Goal: Information Seeking & Learning: Learn about a topic

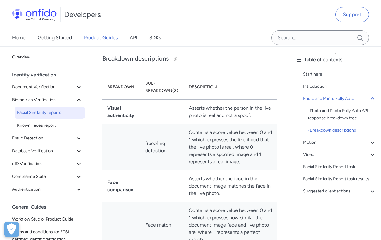
scroll to position [493, 0]
drag, startPoint x: 197, startPoint y: 139, endPoint x: 249, endPoint y: 136, distance: 52.5
click at [249, 136] on td "Contains a score value between 0 and 1 which expresses the likelihood that the …" at bounding box center [230, 146] width 93 height 46
drag, startPoint x: 221, startPoint y: 147, endPoint x: 206, endPoint y: 147, distance: 14.9
click at [206, 147] on td "Contains a score value between 0 and 1 which expresses the likelihood that the …" at bounding box center [230, 146] width 93 height 46
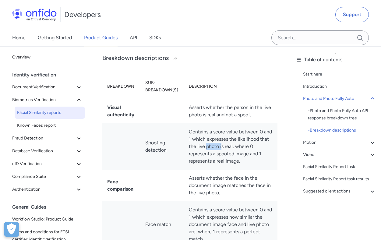
click at [206, 146] on td "Contains a score value between 0 and 1 which expresses the likelihood that the …" at bounding box center [230, 146] width 93 height 46
drag, startPoint x: 211, startPoint y: 154, endPoint x: 255, endPoint y: 147, distance: 44.1
click at [255, 147] on td "Contains a score value between 0 and 1 which expresses the likelihood that the …" at bounding box center [230, 146] width 93 height 46
click at [236, 155] on td "Contains a score value between 0 and 1 which expresses the likelihood that the …" at bounding box center [230, 146] width 93 height 46
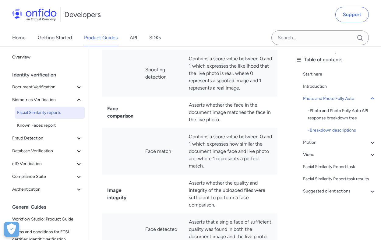
scroll to position [569, 0]
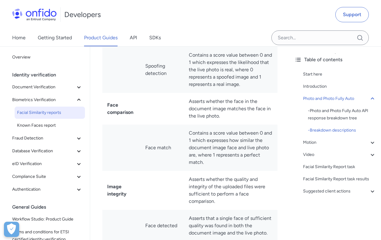
click at [220, 107] on td "Asserts whether the face in the document image matches the face in the live pho…" at bounding box center [230, 109] width 93 height 32
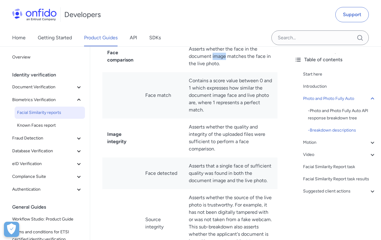
scroll to position [624, 0]
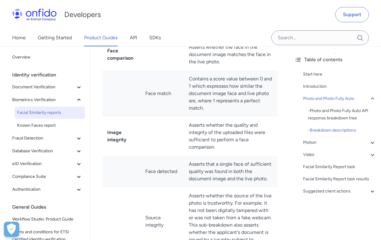
click at [255, 156] on td "Asserts that a single face of sufficient quality was found in both the document…" at bounding box center [230, 172] width 93 height 32
drag, startPoint x: 209, startPoint y: 131, endPoint x: 256, endPoint y: 138, distance: 47.4
click at [256, 138] on td "Asserts whether the quality and integrity of the uploaded files were sufficient…" at bounding box center [230, 136] width 93 height 39
click at [239, 140] on td "Asserts whether the quality and integrity of the uploaded files were sufficient…" at bounding box center [230, 136] width 93 height 39
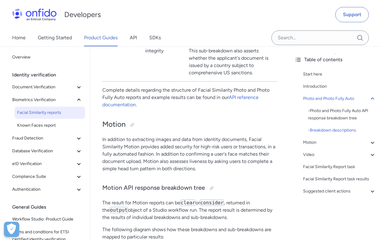
scroll to position [804, 0]
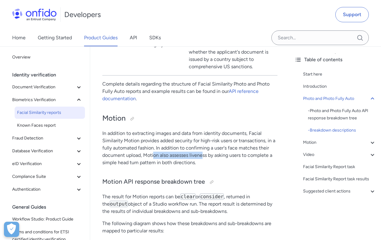
drag, startPoint x: 152, startPoint y: 154, endPoint x: 202, endPoint y: 155, distance: 49.9
click at [202, 156] on p "In addition to extracting images and data from identity documents, Facial Simil…" at bounding box center [189, 148] width 175 height 37
click at [197, 154] on p "In addition to extracting images and data from identity documents, Facial Simil…" at bounding box center [189, 148] width 175 height 37
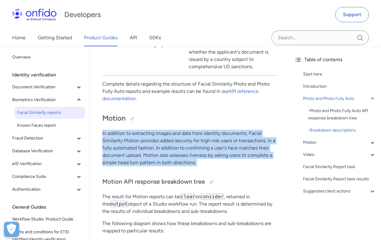
click at [197, 154] on p "In addition to extracting images and data from identity documents, Facial Simil…" at bounding box center [189, 148] width 175 height 37
click at [222, 158] on p "In addition to extracting images and data from identity documents, Facial Simil…" at bounding box center [189, 148] width 175 height 37
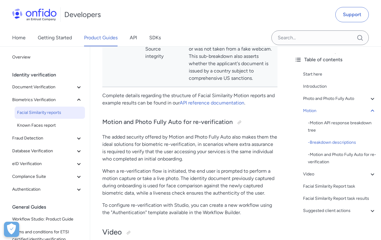
scroll to position [1448, 0]
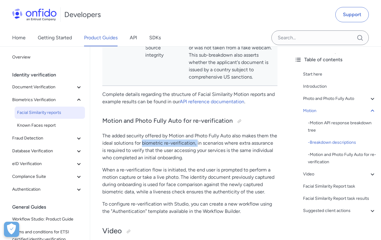
drag, startPoint x: 142, startPoint y: 143, endPoint x: 193, endPoint y: 142, distance: 50.5
click at [195, 143] on p "The added security offered by Motion and Photo Fully Auto also makes them the i…" at bounding box center [189, 146] width 175 height 29
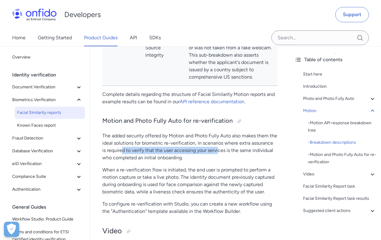
drag, startPoint x: 123, startPoint y: 150, endPoint x: 219, endPoint y: 151, distance: 95.9
click at [219, 151] on p "The added security offered by Motion and Photo Fully Auto also makes them the i…" at bounding box center [189, 146] width 175 height 29
click at [178, 159] on p "The added security offered by Motion and Photo Fully Auto also makes them the i…" at bounding box center [189, 146] width 175 height 29
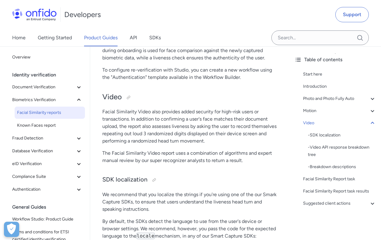
scroll to position [1587, 0]
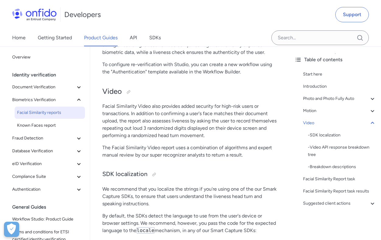
click at [165, 110] on p "Facial Similarity Video also provides added security for high-risk users or tra…" at bounding box center [189, 121] width 175 height 37
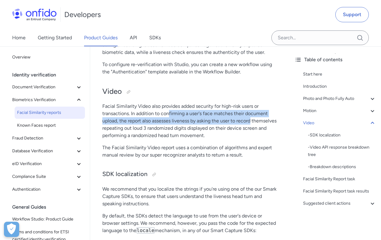
drag, startPoint x: 169, startPoint y: 113, endPoint x: 274, endPoint y: 120, distance: 105.6
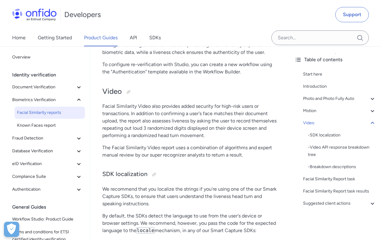
click at [218, 134] on p "Facial Similarity Video also provides added security for high-risk users or tra…" at bounding box center [189, 121] width 175 height 37
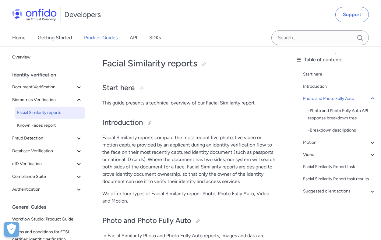
scroll to position [0, 0]
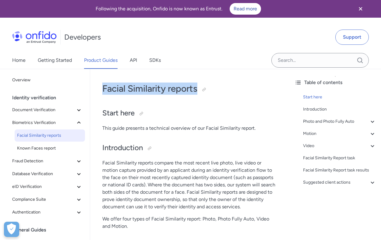
drag, startPoint x: 198, startPoint y: 91, endPoint x: 102, endPoint y: 91, distance: 96.2
copy h1 "Facial Similarity reports"
